Goal: Task Accomplishment & Management: Manage account settings

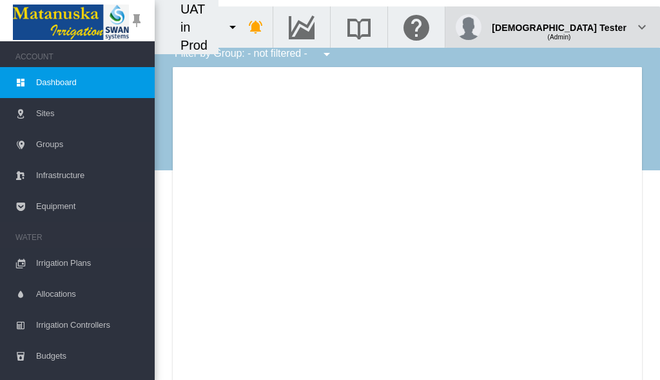
click at [594, 26] on div "(Admin)" at bounding box center [559, 32] width 135 height 13
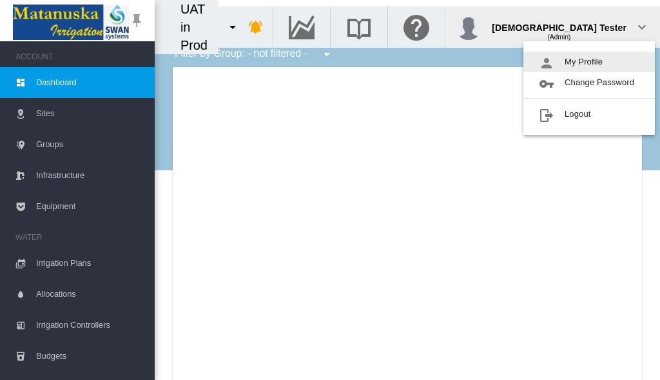
click at [589, 62] on button "My Profile" at bounding box center [588, 62] width 131 height 21
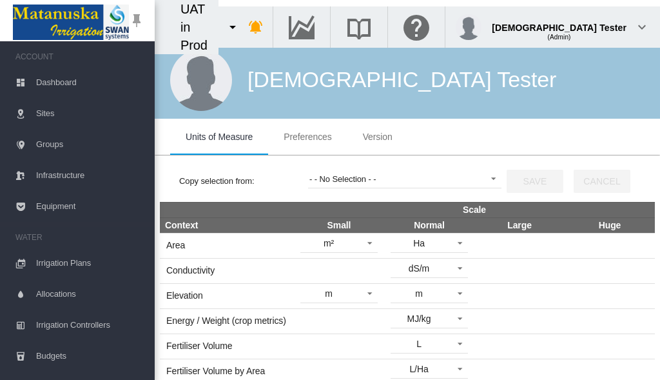
click at [307, 137] on span "Preferences" at bounding box center [308, 136] width 48 height 10
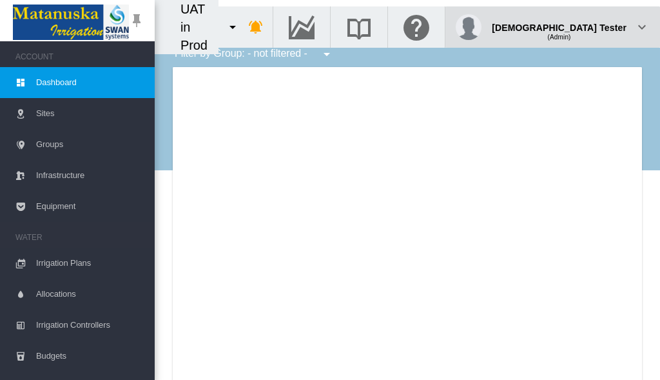
click at [594, 26] on div "(Admin)" at bounding box center [559, 32] width 135 height 13
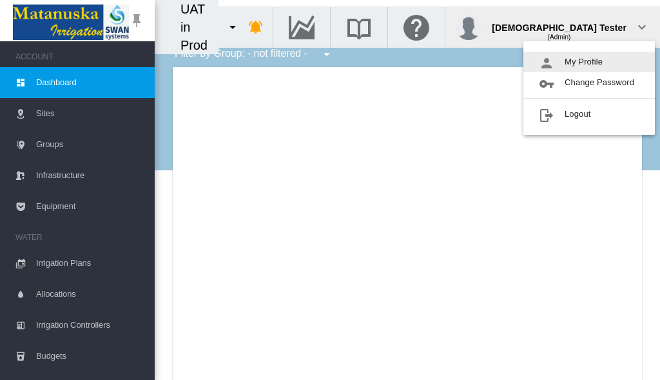
click at [589, 62] on button "My Profile" at bounding box center [588, 62] width 131 height 21
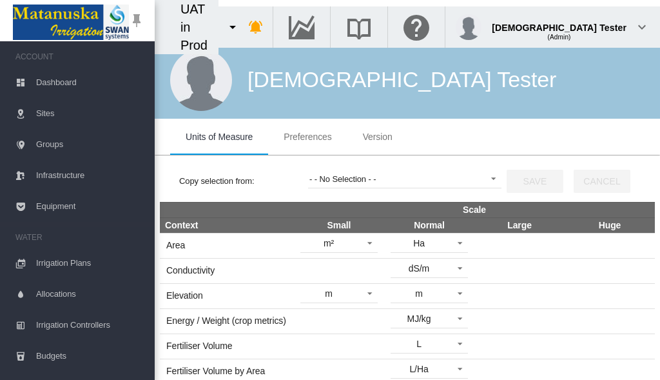
click at [307, 137] on span "Preferences" at bounding box center [308, 136] width 48 height 10
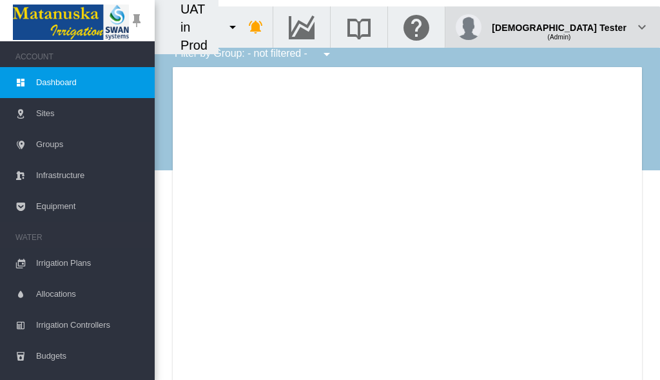
click at [594, 26] on div "(Admin)" at bounding box center [559, 32] width 135 height 13
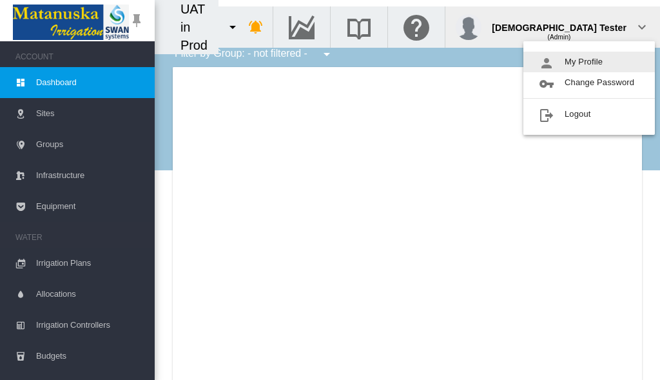
click at [589, 62] on button "My Profile" at bounding box center [588, 62] width 131 height 21
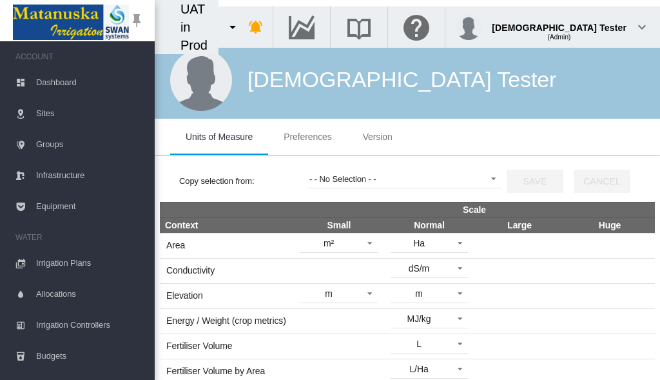
click at [307, 137] on span "Preferences" at bounding box center [308, 136] width 48 height 10
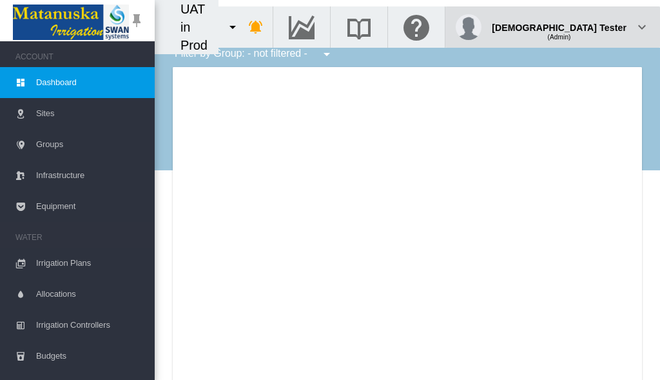
click at [594, 26] on div "(Admin)" at bounding box center [559, 32] width 135 height 13
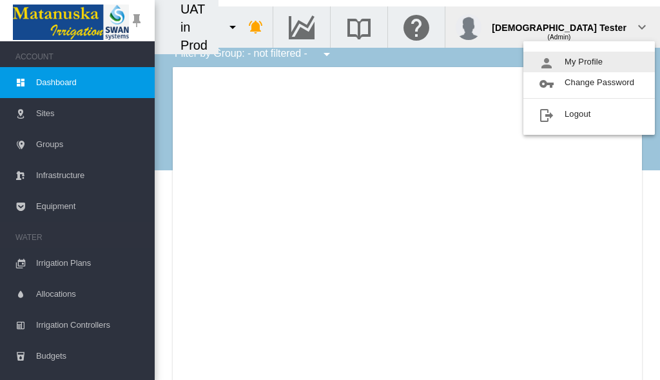
click at [589, 62] on button "My Profile" at bounding box center [588, 62] width 131 height 21
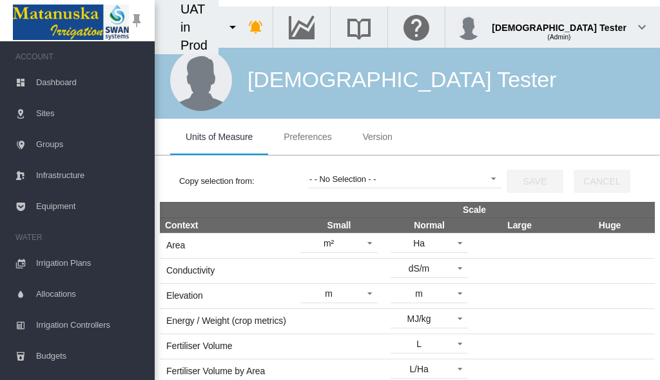
click at [307, 137] on span "Preferences" at bounding box center [308, 136] width 48 height 10
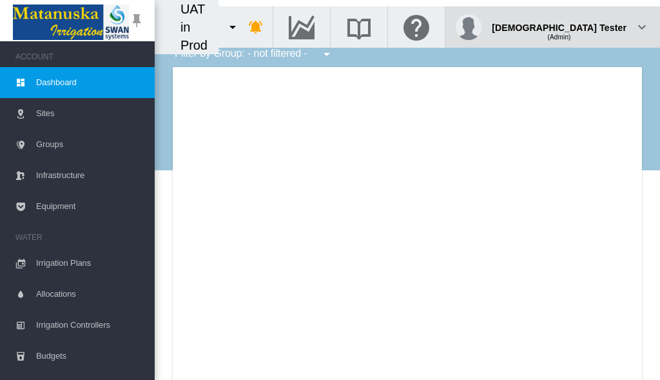
click at [594, 26] on div "(Admin)" at bounding box center [559, 32] width 135 height 13
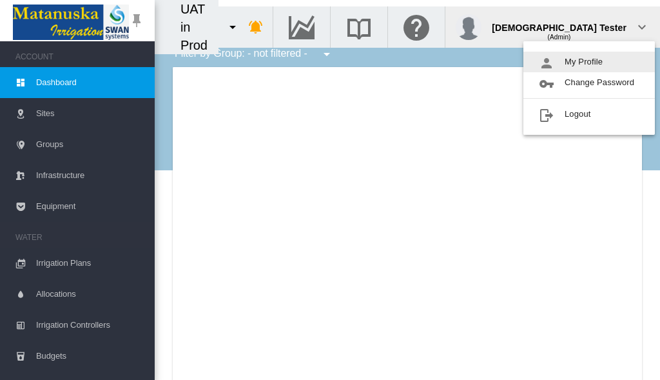
click at [589, 62] on button "My Profile" at bounding box center [588, 62] width 131 height 21
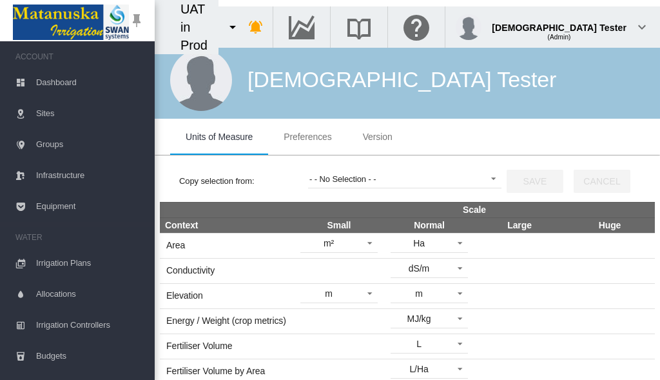
click at [307, 137] on span "Preferences" at bounding box center [308, 136] width 48 height 10
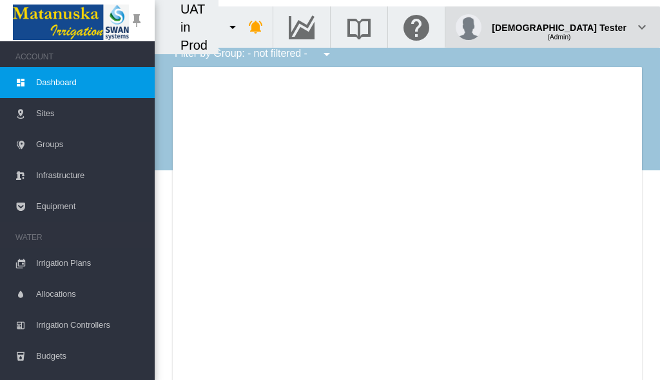
click at [594, 26] on div "(Admin)" at bounding box center [559, 32] width 135 height 13
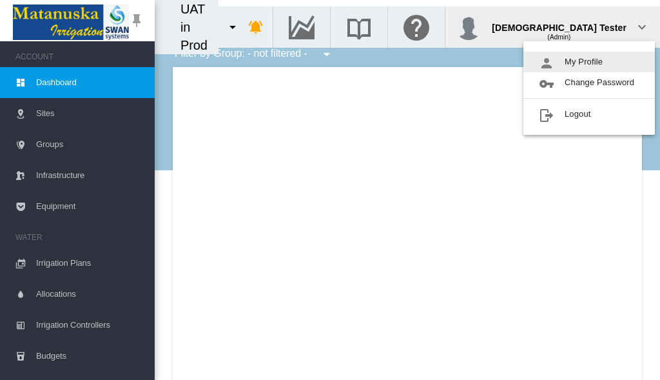
click at [589, 62] on button "My Profile" at bounding box center [588, 62] width 131 height 21
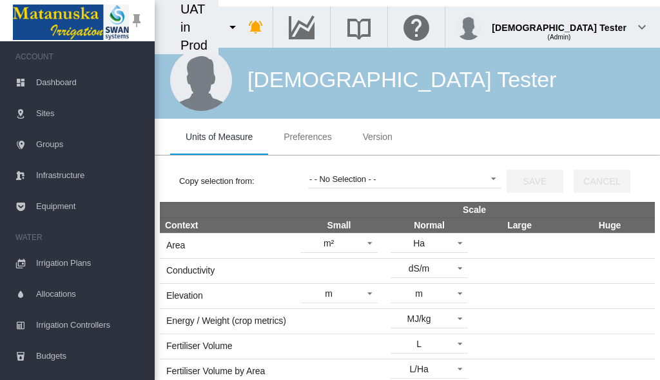
click at [307, 137] on span "Preferences" at bounding box center [308, 136] width 48 height 10
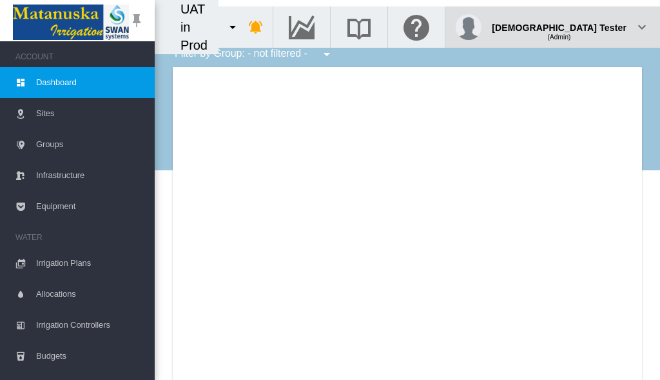
click at [594, 26] on div "(Admin)" at bounding box center [559, 32] width 135 height 13
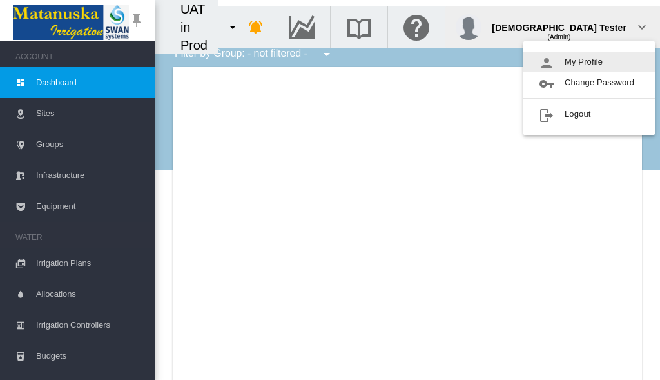
click at [589, 62] on button "My Profile" at bounding box center [588, 62] width 131 height 21
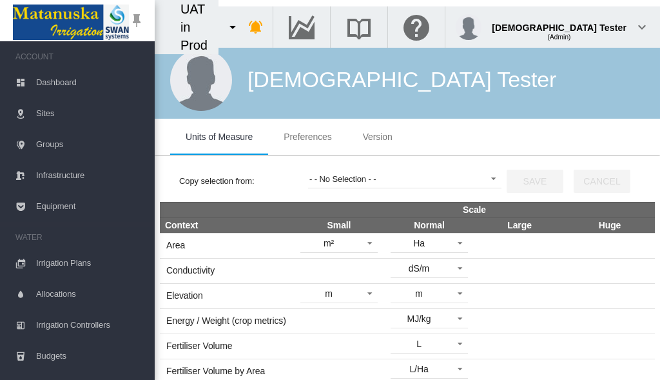
click at [307, 137] on span "Preferences" at bounding box center [308, 136] width 48 height 10
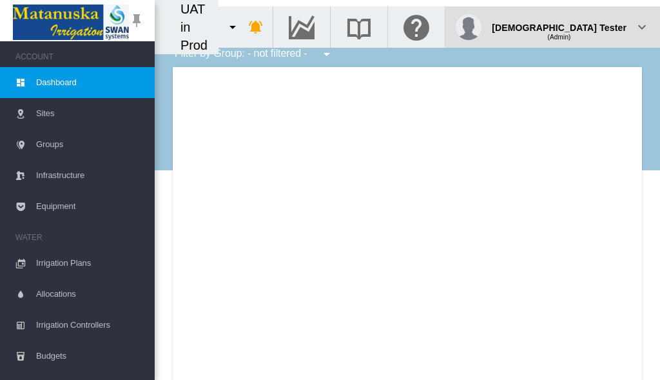
click at [594, 26] on div "(Admin)" at bounding box center [559, 32] width 135 height 13
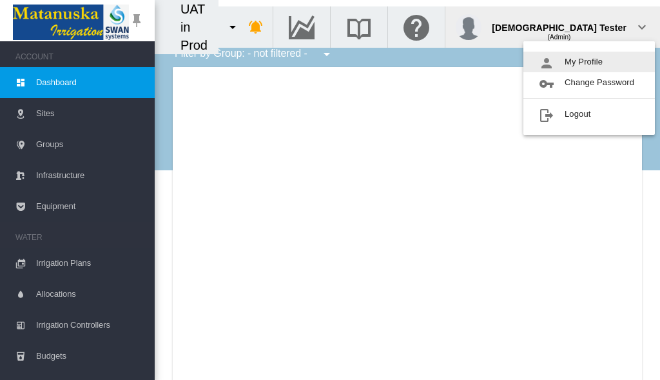
click at [589, 62] on button "My Profile" at bounding box center [588, 62] width 131 height 21
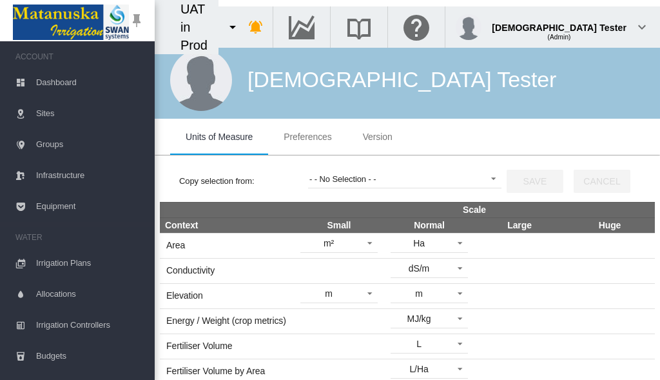
click at [307, 137] on span "Preferences" at bounding box center [308, 136] width 48 height 10
